Goal: Task Accomplishment & Management: Complete application form

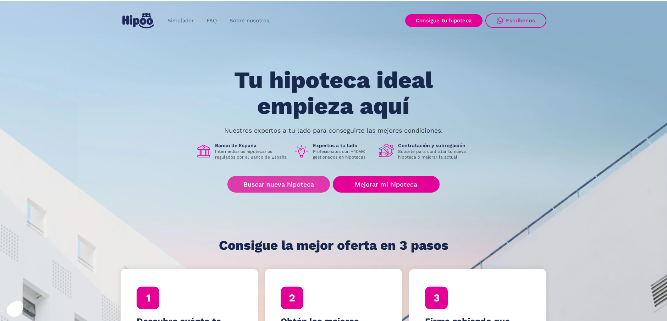
click at [285, 186] on link "Buscar nueva hipoteca" at bounding box center [278, 184] width 102 height 17
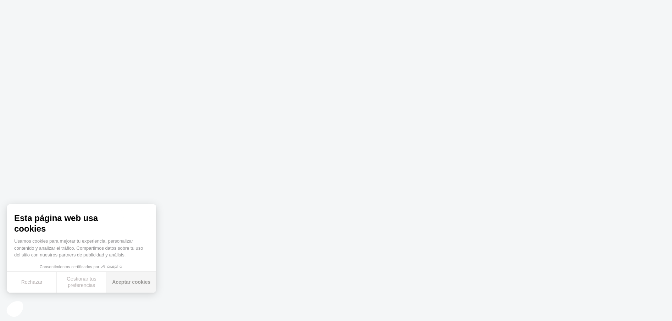
click at [143, 287] on button "Aceptar cookies" at bounding box center [131, 282] width 50 height 21
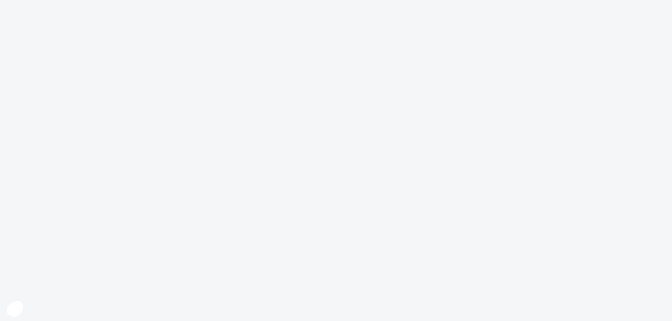
click at [263, 234] on body at bounding box center [336, 160] width 672 height 321
